Goal: Find specific page/section: Find specific page/section

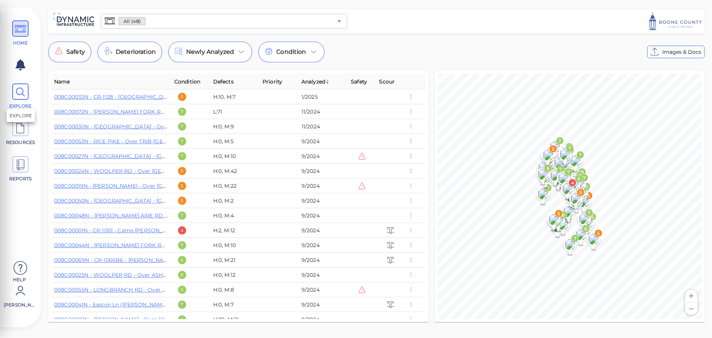
click at [18, 92] on icon at bounding box center [20, 92] width 11 height 17
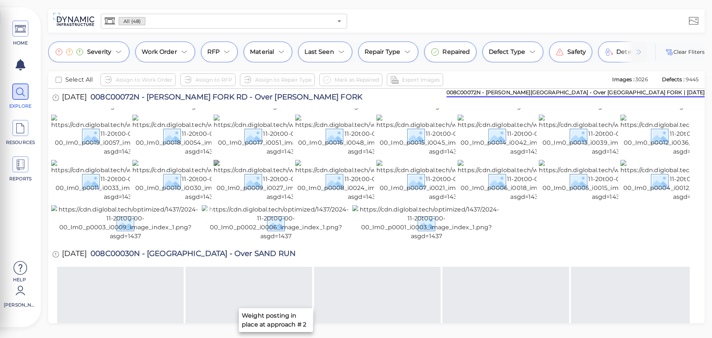
scroll to position [187, 0]
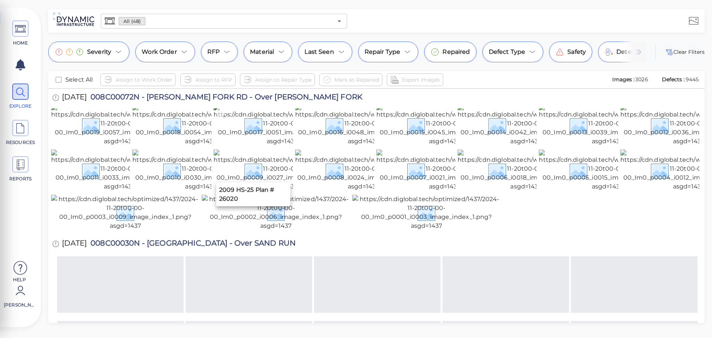
click at [257, 146] on img at bounding box center [282, 125] width 137 height 42
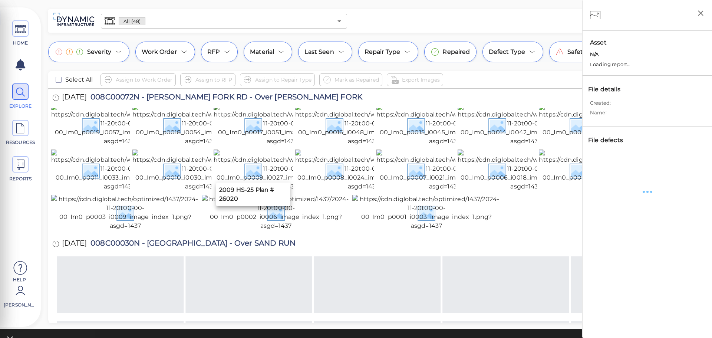
scroll to position [185, 0]
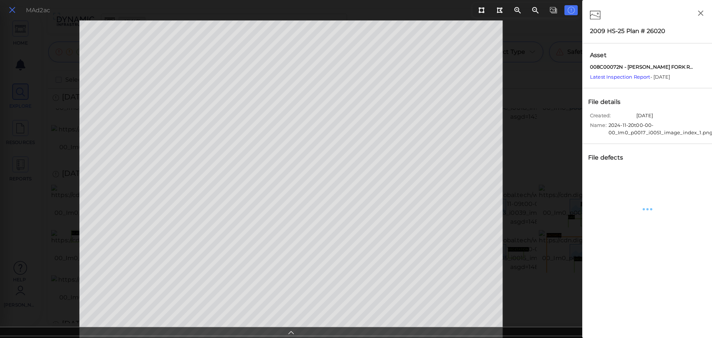
click at [13, 10] on icon at bounding box center [12, 10] width 8 height 10
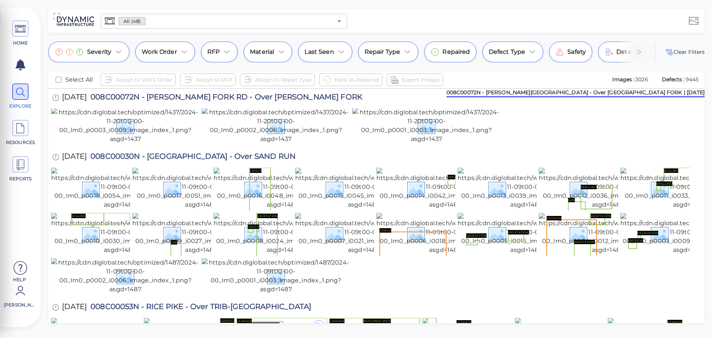
scroll to position [185, 0]
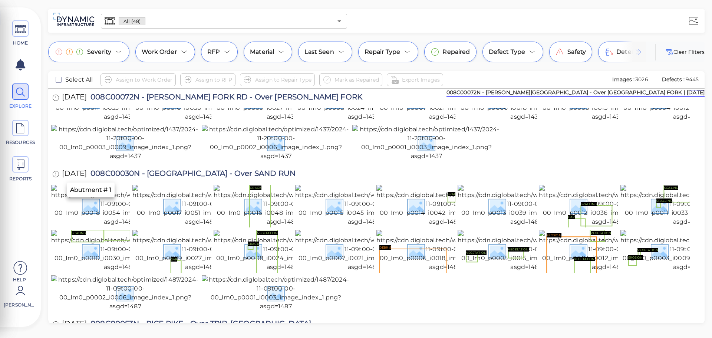
click at [81, 76] on img at bounding box center [119, 55] width 137 height 42
